Goal: Task Accomplishment & Management: Use online tool/utility

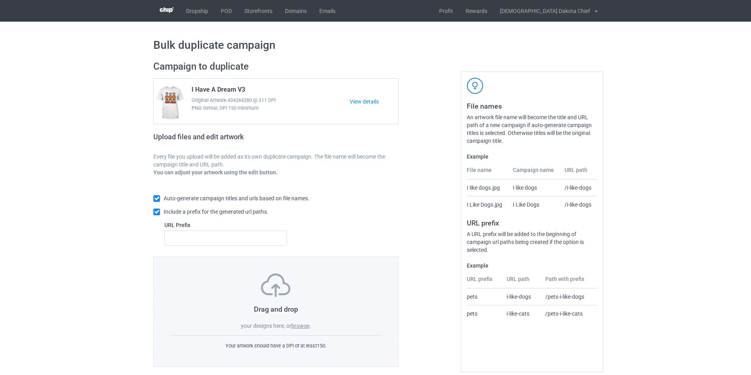
click at [305, 328] on label "browse" at bounding box center [300, 326] width 18 height 6
click at [0, 0] on input "browse" at bounding box center [0, 0] width 0 height 0
click at [299, 326] on label "browse" at bounding box center [300, 326] width 18 height 6
click at [0, 0] on input "browse" at bounding box center [0, 0] width 0 height 0
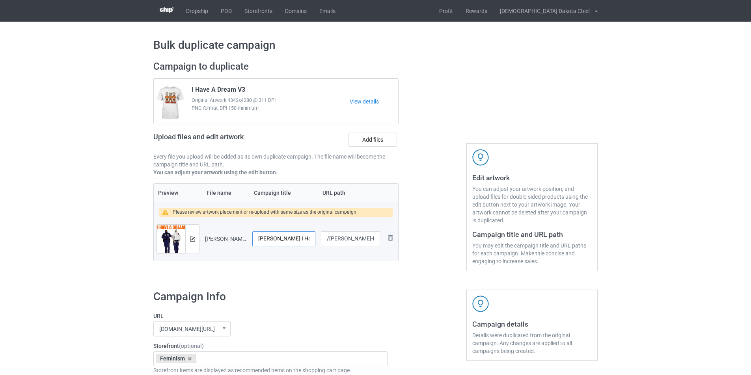
drag, startPoint x: 276, startPoint y: 239, endPoint x: 255, endPoint y: 239, distance: 20.9
click at [255, 239] on input "[PERSON_NAME] I Have A Dream Make America Great Again" at bounding box center [283, 239] width 63 height 15
drag, startPoint x: 302, startPoint y: 238, endPoint x: 310, endPoint y: 237, distance: 8.4
click at [310, 237] on input "I Have A Dream Make America Great Again" at bounding box center [283, 239] width 63 height 15
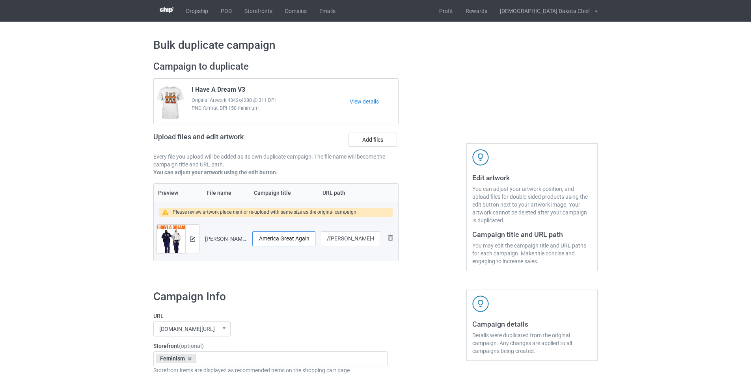
click at [309, 239] on input "I Have A Dream Make America Great Again" at bounding box center [283, 239] width 63 height 15
type input "I Have A Dream Make America Great Again"
drag, startPoint x: 359, startPoint y: 238, endPoint x: 402, endPoint y: 238, distance: 42.9
click at [402, 238] on div "Campaign to duplicate I Have A Dream V3 Original Artwork 4342x4280 @ 311 DPI PN…" at bounding box center [276, 169] width 256 height 229
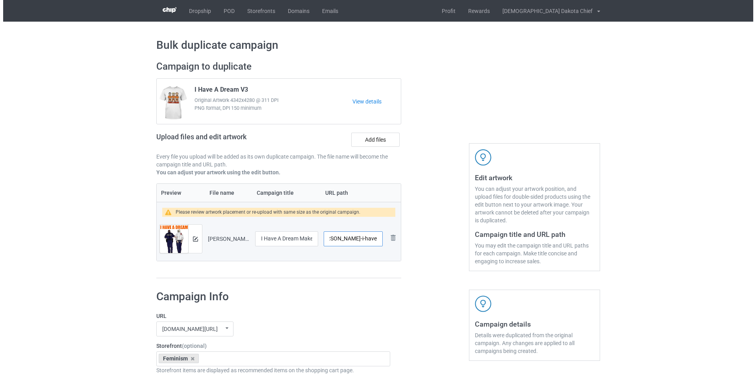
scroll to position [0, 0]
type input "/[PERSON_NAME]-i-have"
click at [191, 240] on img at bounding box center [192, 239] width 5 height 5
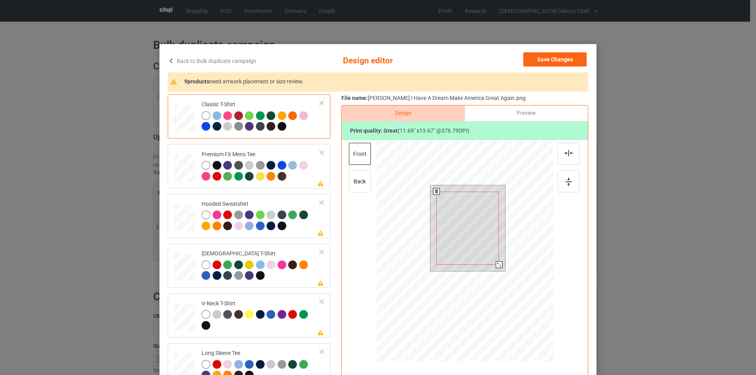
drag, startPoint x: 502, startPoint y: 271, endPoint x: 501, endPoint y: 261, distance: 10.0
click at [501, 261] on div at bounding box center [468, 229] width 75 height 86
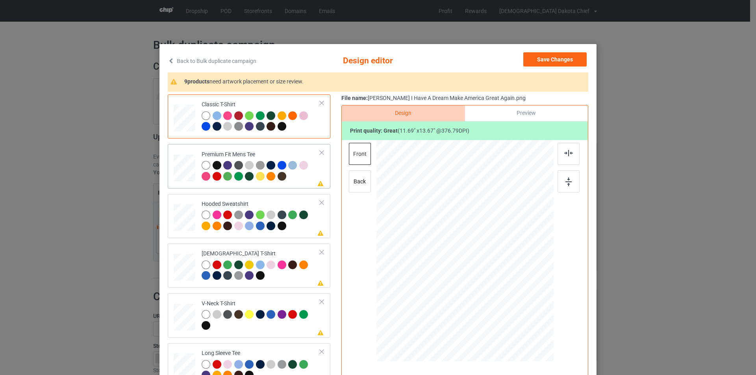
click at [283, 152] on div "Premium Fit Mens Tee" at bounding box center [261, 166] width 119 height 30
click at [465, 228] on div at bounding box center [465, 242] width 205 height 205
click at [465, 228] on div at bounding box center [468, 228] width 63 height 73
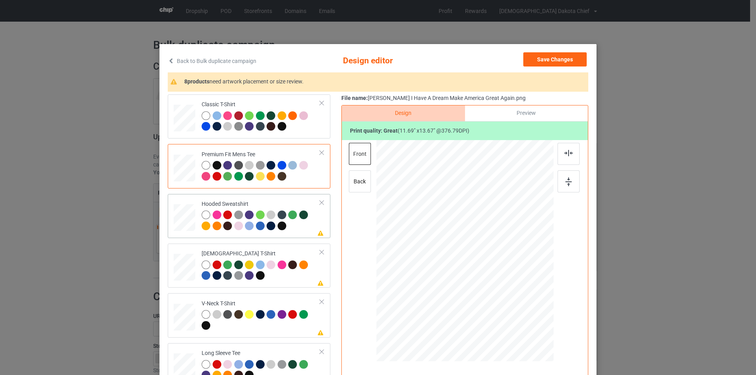
click at [293, 228] on div at bounding box center [261, 222] width 119 height 22
click at [472, 227] on div at bounding box center [465, 242] width 205 height 205
click at [472, 227] on div at bounding box center [467, 231] width 53 height 62
click at [297, 272] on div at bounding box center [261, 272] width 119 height 22
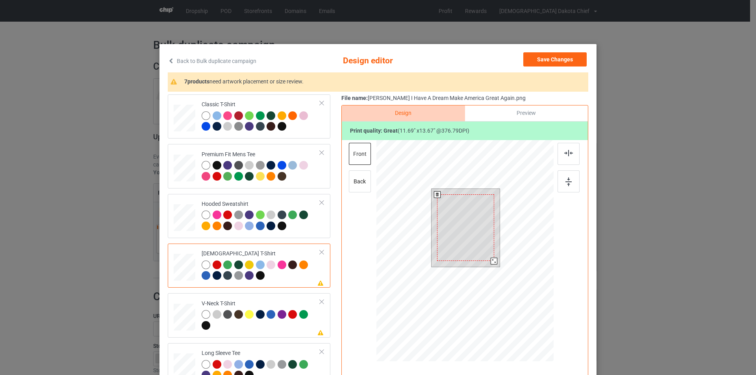
click at [467, 232] on div at bounding box center [465, 228] width 57 height 67
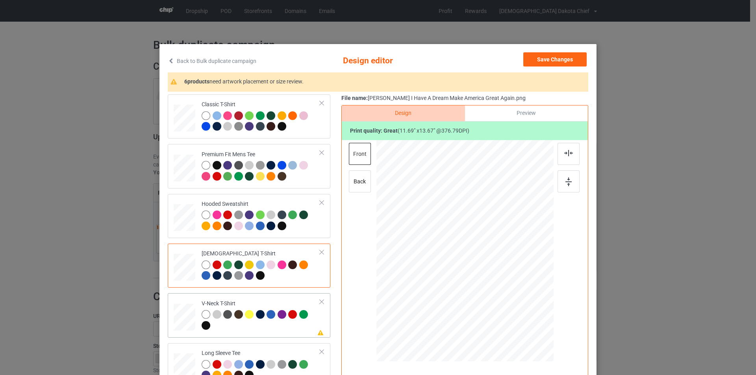
click at [290, 302] on div "V-Neck T-Shirt" at bounding box center [261, 315] width 119 height 30
click at [467, 215] on div at bounding box center [465, 242] width 205 height 205
click at [467, 215] on div at bounding box center [467, 236] width 67 height 78
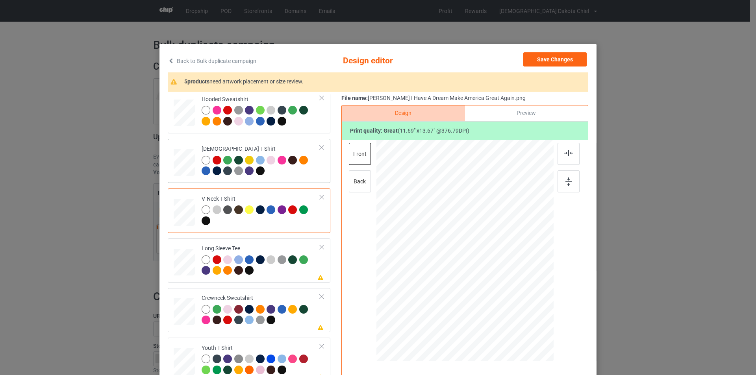
scroll to position [158, 0]
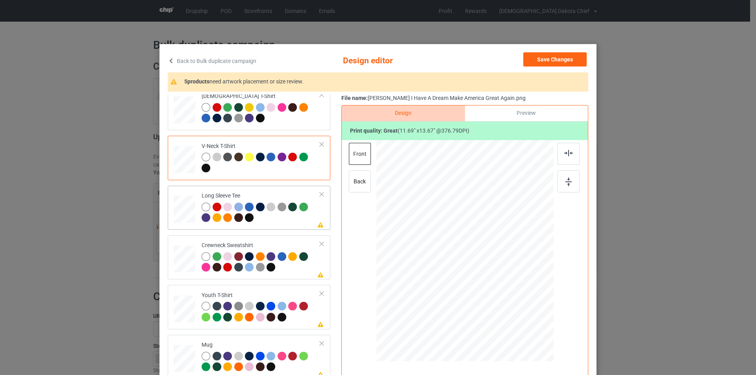
click at [284, 224] on div at bounding box center [261, 214] width 119 height 22
click at [474, 228] on div at bounding box center [465, 242] width 205 height 205
click at [474, 228] on div at bounding box center [469, 232] width 55 height 65
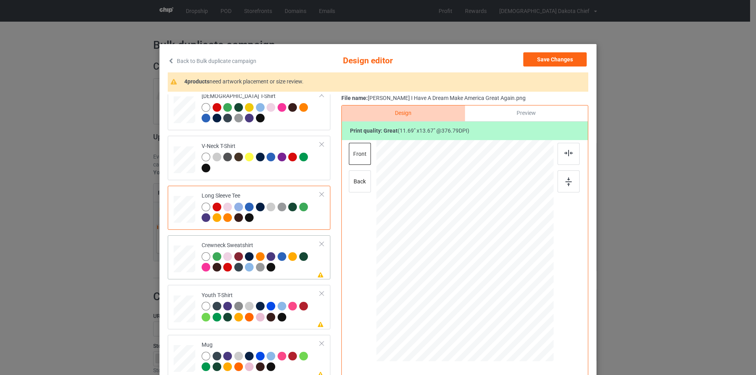
click at [278, 274] on div at bounding box center [261, 264] width 119 height 22
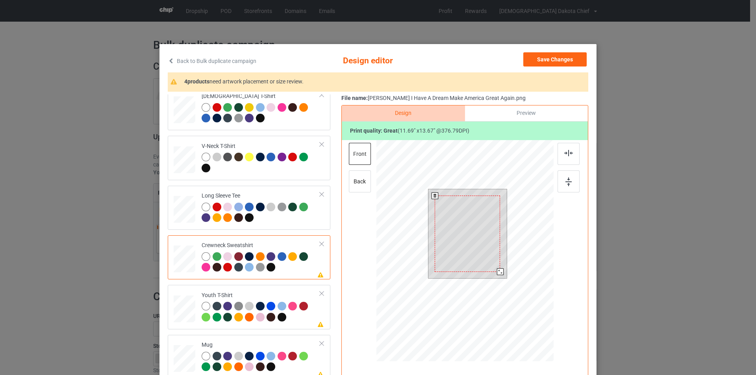
click at [462, 215] on div at bounding box center [467, 234] width 65 height 76
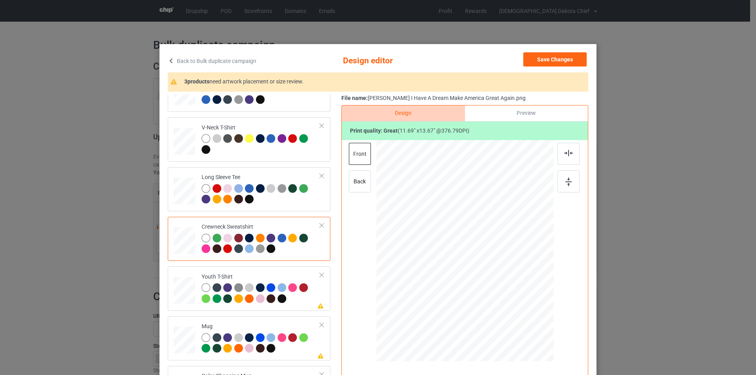
scroll to position [185, 0]
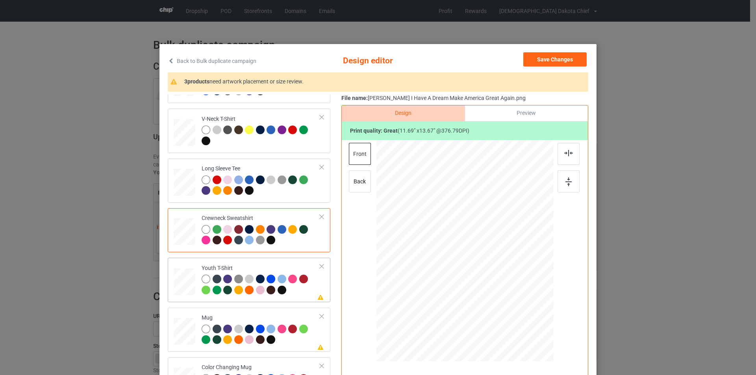
click at [292, 295] on div at bounding box center [261, 286] width 119 height 22
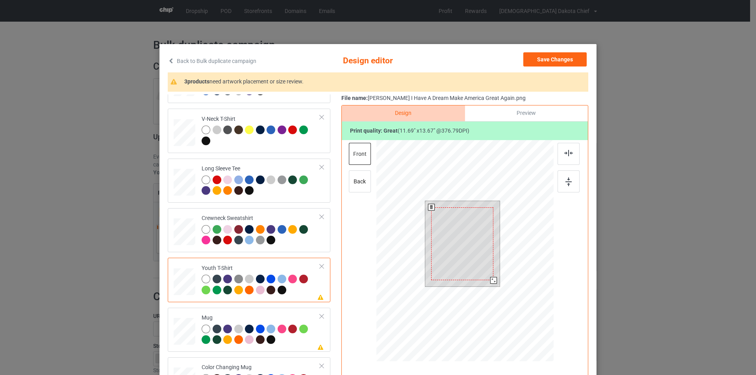
click at [469, 223] on div at bounding box center [462, 244] width 62 height 73
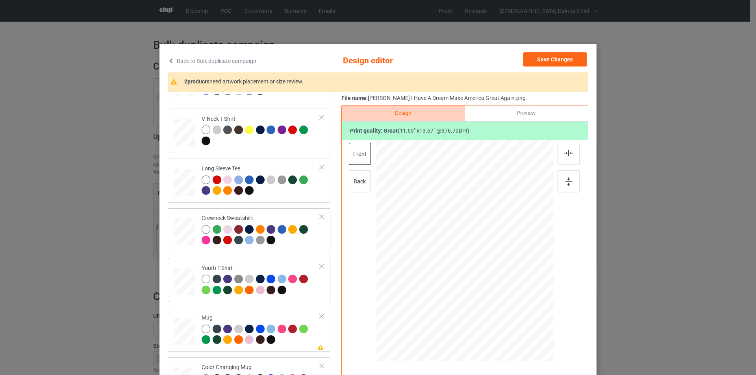
scroll to position [79, 0]
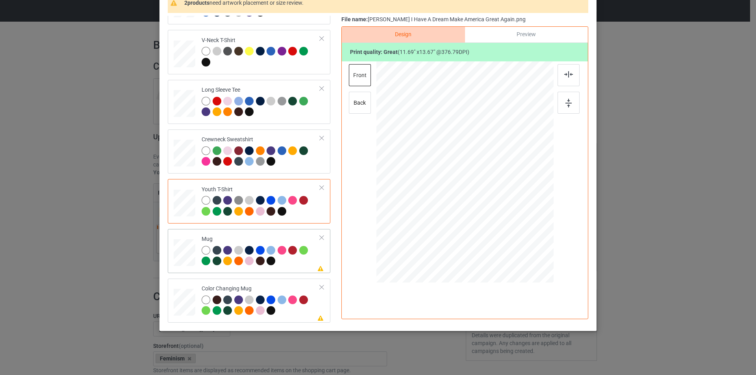
click at [300, 264] on div at bounding box center [261, 257] width 119 height 22
drag, startPoint x: 515, startPoint y: 233, endPoint x: 495, endPoint y: 192, distance: 45.8
click at [495, 192] on div at bounding box center [465, 172] width 177 height 74
drag, startPoint x: 502, startPoint y: 173, endPoint x: 511, endPoint y: 169, distance: 10.6
click at [511, 169] on div at bounding box center [514, 173] width 50 height 59
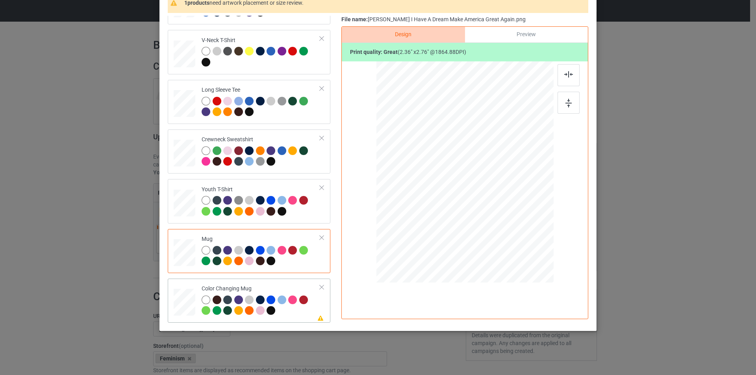
click at [290, 282] on div "Please review artwork placement Color Changing Mug" at bounding box center [249, 301] width 163 height 44
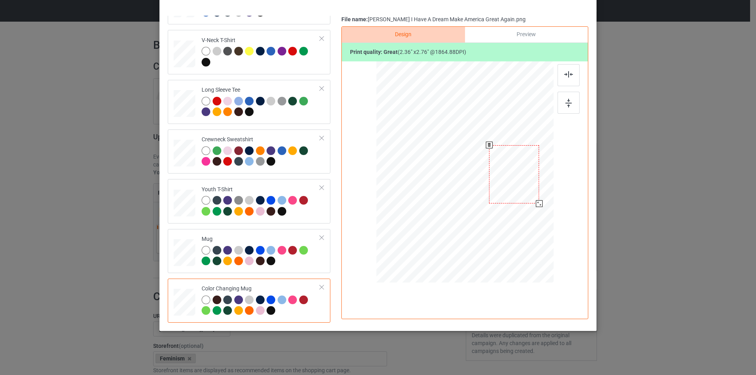
click at [511, 163] on div at bounding box center [514, 174] width 50 height 59
click at [537, 203] on div at bounding box center [540, 204] width 7 height 7
click at [524, 181] on div at bounding box center [514, 174] width 51 height 60
click at [524, 182] on div at bounding box center [513, 173] width 51 height 60
click at [530, 292] on div "Design Preview Print quality: great ( 2.41 " x 2.82 " @ 1824.79 DPI)" at bounding box center [465, 172] width 247 height 293
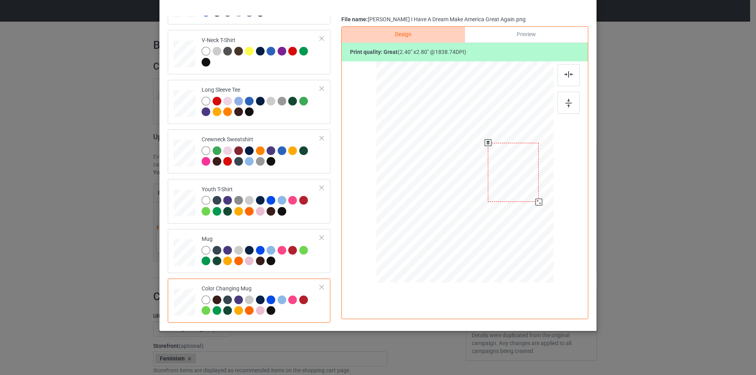
drag, startPoint x: 541, startPoint y: 205, endPoint x: 537, endPoint y: 202, distance: 5.5
click at [537, 202] on div at bounding box center [539, 202] width 7 height 7
click at [523, 184] on div at bounding box center [514, 172] width 51 height 59
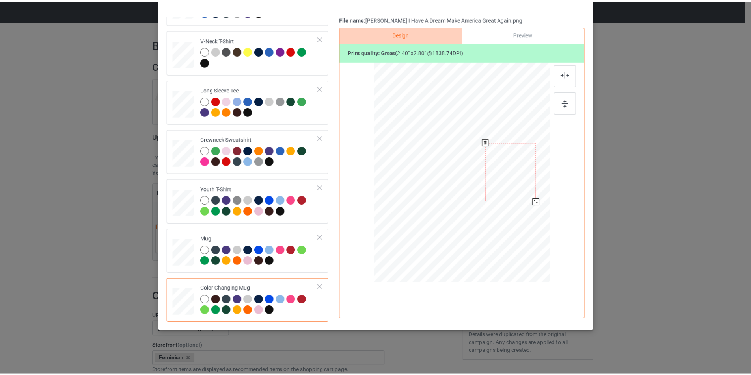
scroll to position [0, 0]
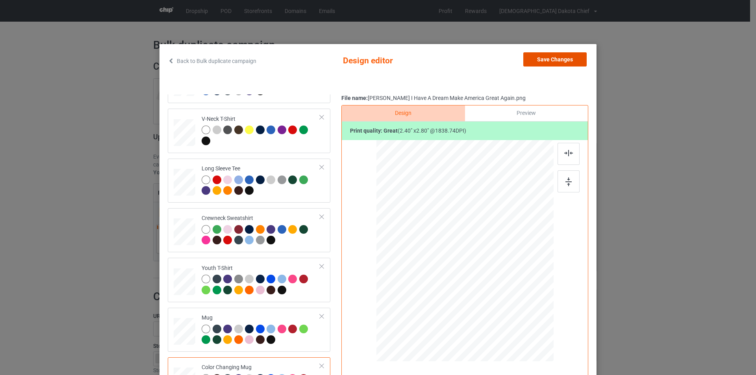
click at [563, 59] on button "Save Changes" at bounding box center [555, 59] width 63 height 14
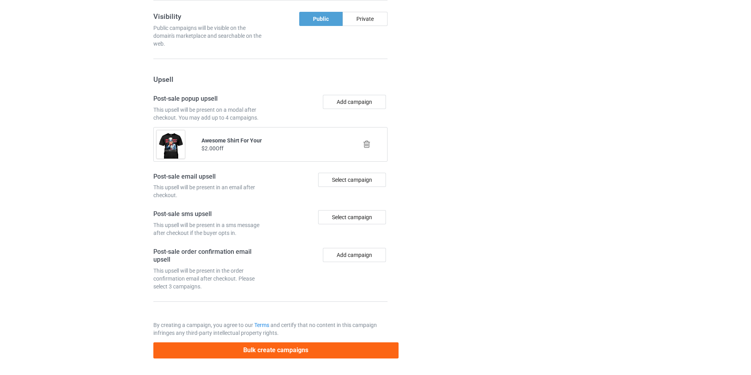
scroll to position [792, 0]
click at [309, 352] on button "Bulk create campaigns" at bounding box center [275, 351] width 245 height 16
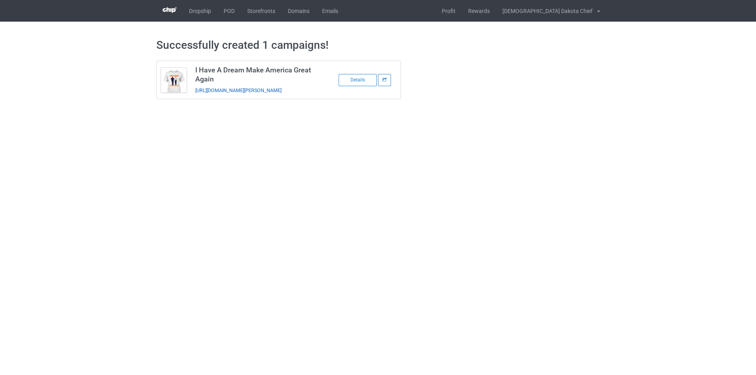
click at [282, 93] on link "[URL][DOMAIN_NAME][PERSON_NAME]" at bounding box center [238, 90] width 86 height 6
click at [286, 94] on div "[URL][DOMAIN_NAME][PERSON_NAME]" at bounding box center [250, 90] width 110 height 8
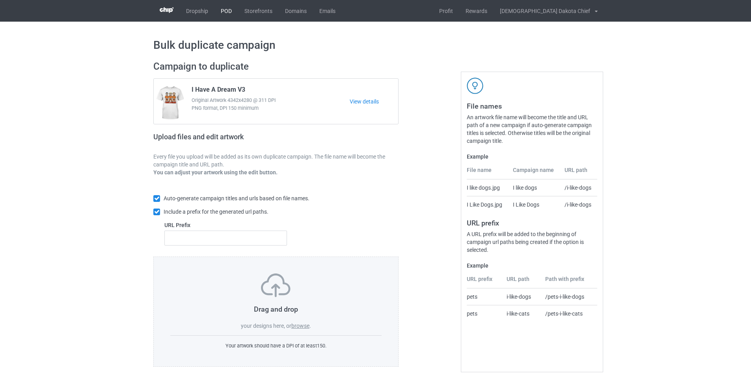
click at [232, 15] on link "POD" at bounding box center [226, 11] width 24 height 22
